Goal: Find specific page/section: Find specific page/section

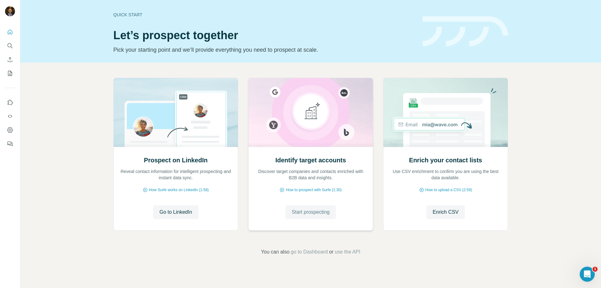
click at [311, 212] on span "Start prospecting" at bounding box center [311, 212] width 38 height 8
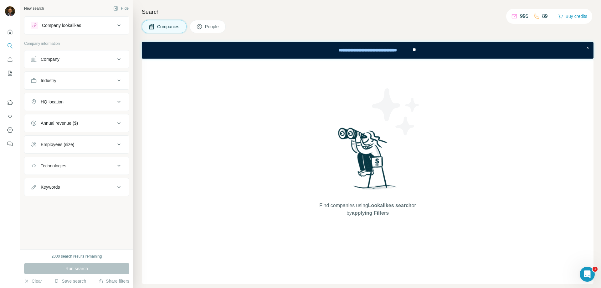
click at [82, 225] on div "New search Hide Company lookalikes Company information Company Industry HQ loca…" at bounding box center [76, 124] width 113 height 249
click at [10, 73] on icon "My lists" at bounding box center [10, 73] width 6 height 6
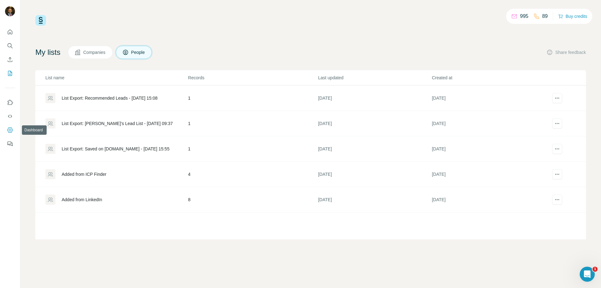
click at [11, 129] on icon "Dashboard" at bounding box center [10, 130] width 3 height 3
